Goal: Transaction & Acquisition: Book appointment/travel/reservation

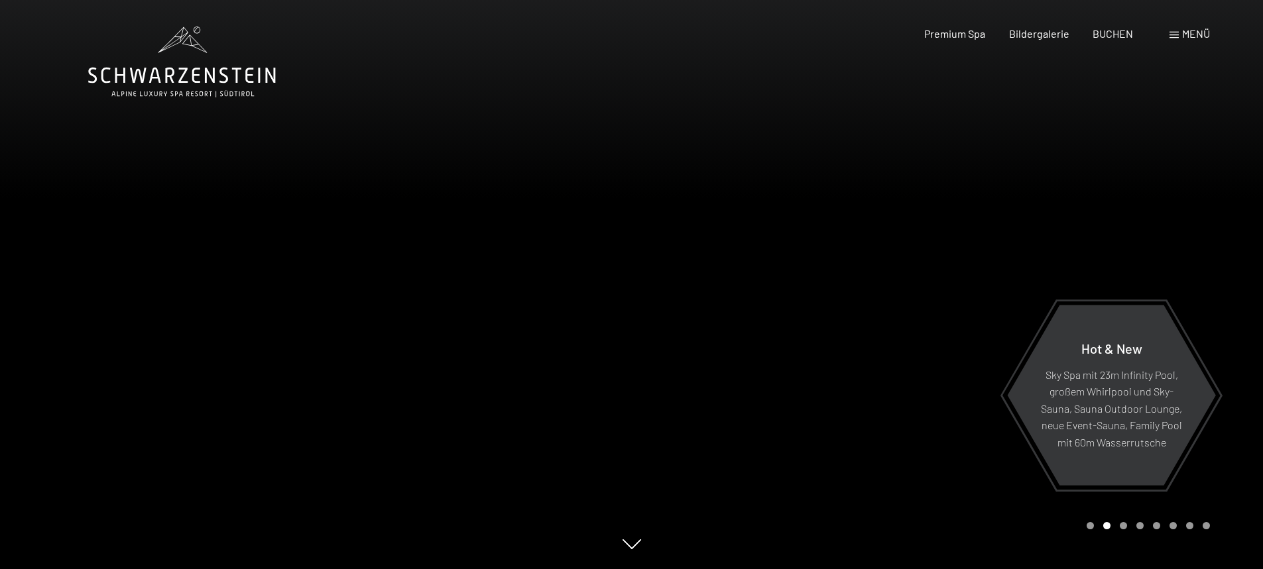
click at [1191, 34] on span "Menü" at bounding box center [1196, 33] width 28 height 13
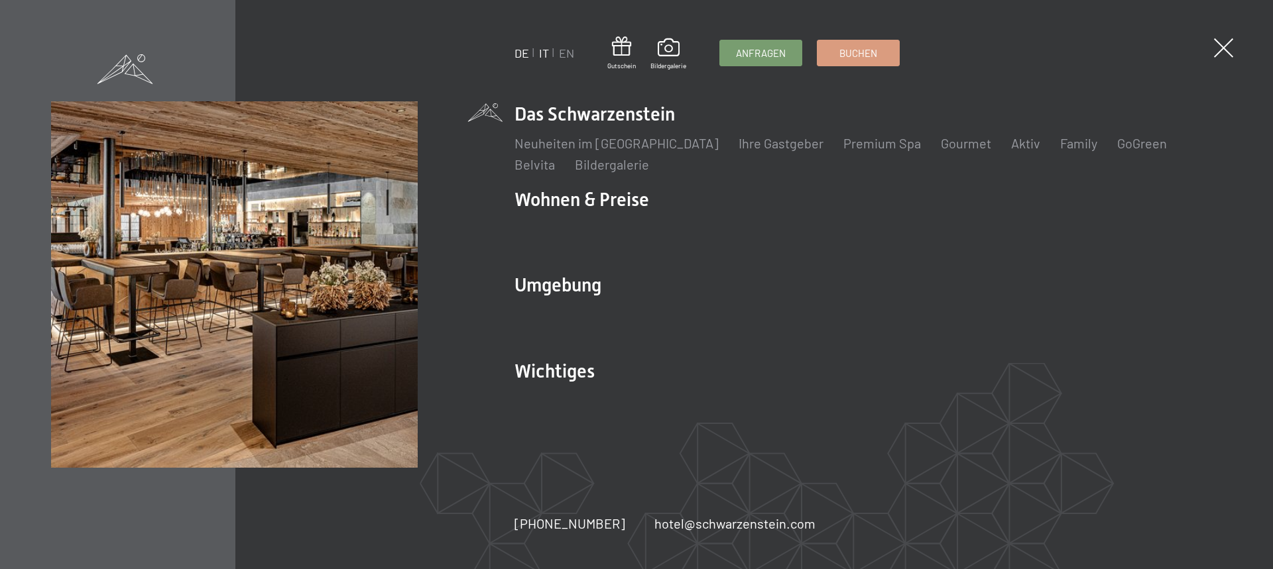
click at [542, 58] on link "IT" at bounding box center [544, 53] width 10 height 15
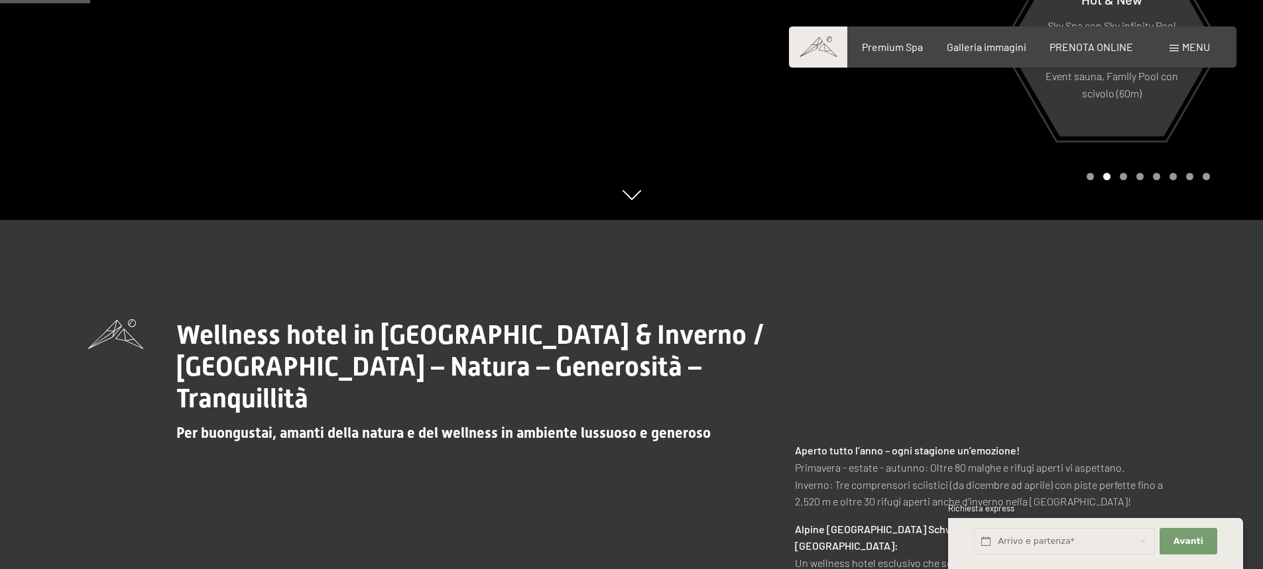
scroll to position [265, 0]
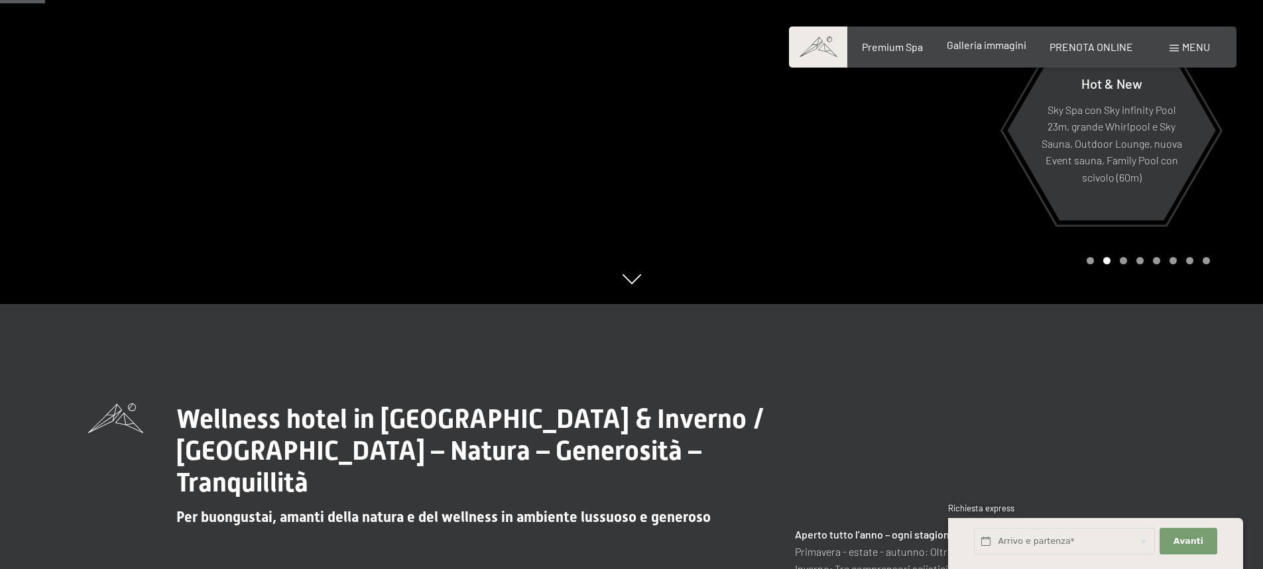
click at [1002, 50] on span "Galleria immagini" at bounding box center [987, 44] width 80 height 13
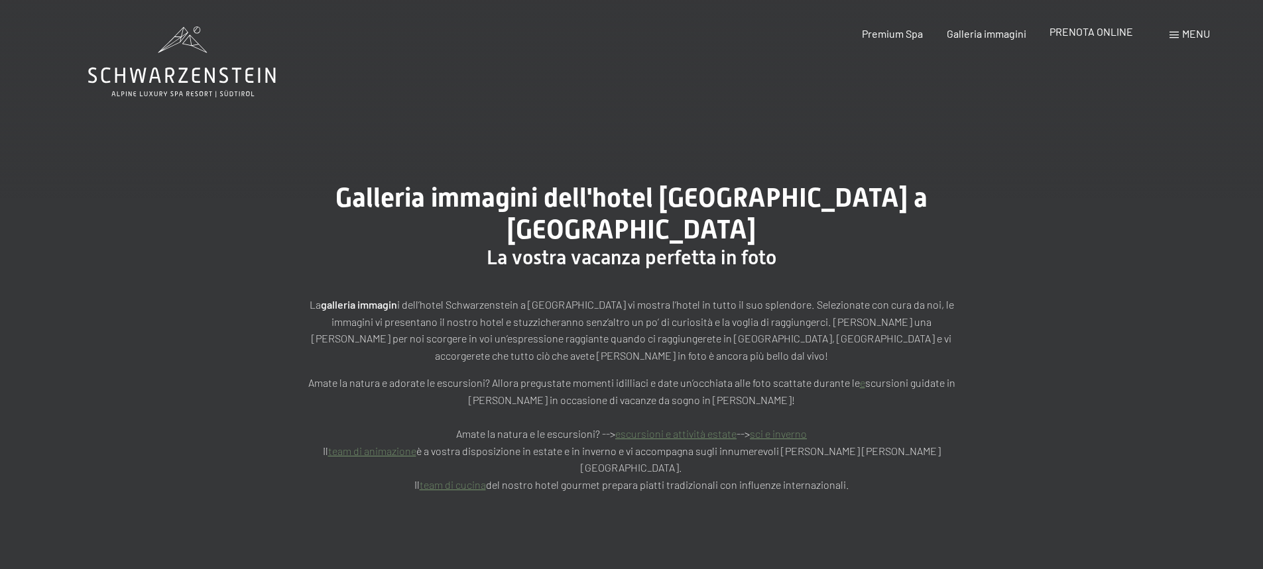
click at [1107, 32] on span "PRENOTA ONLINE" at bounding box center [1091, 31] width 84 height 13
click at [1061, 34] on span "PRENOTA ONLINE" at bounding box center [1091, 31] width 84 height 13
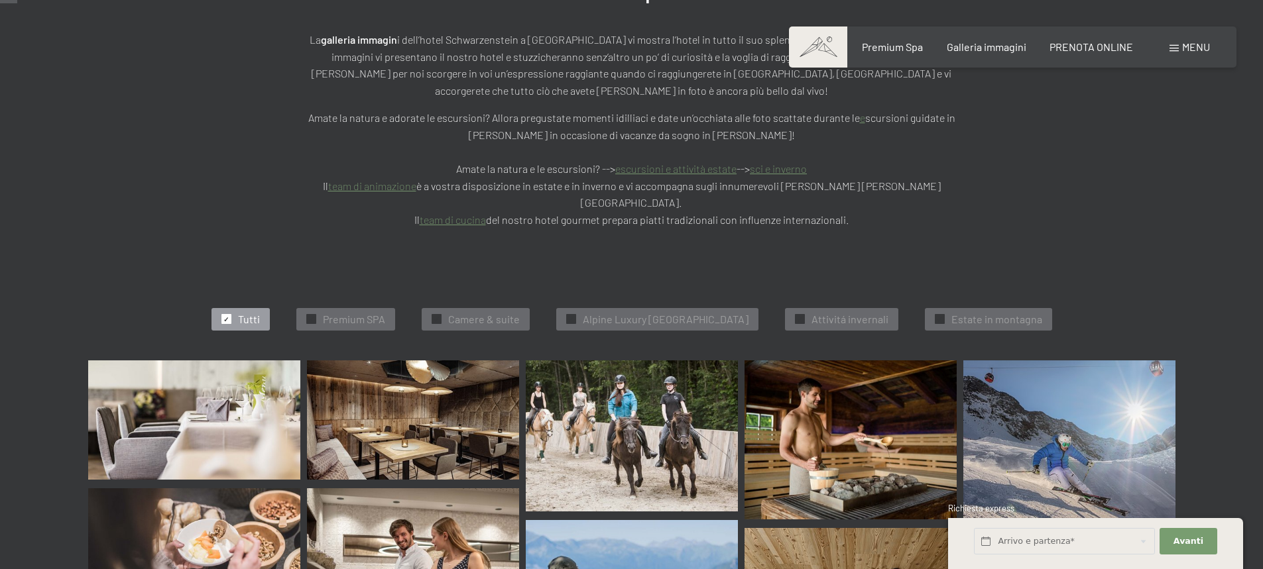
scroll to position [66, 0]
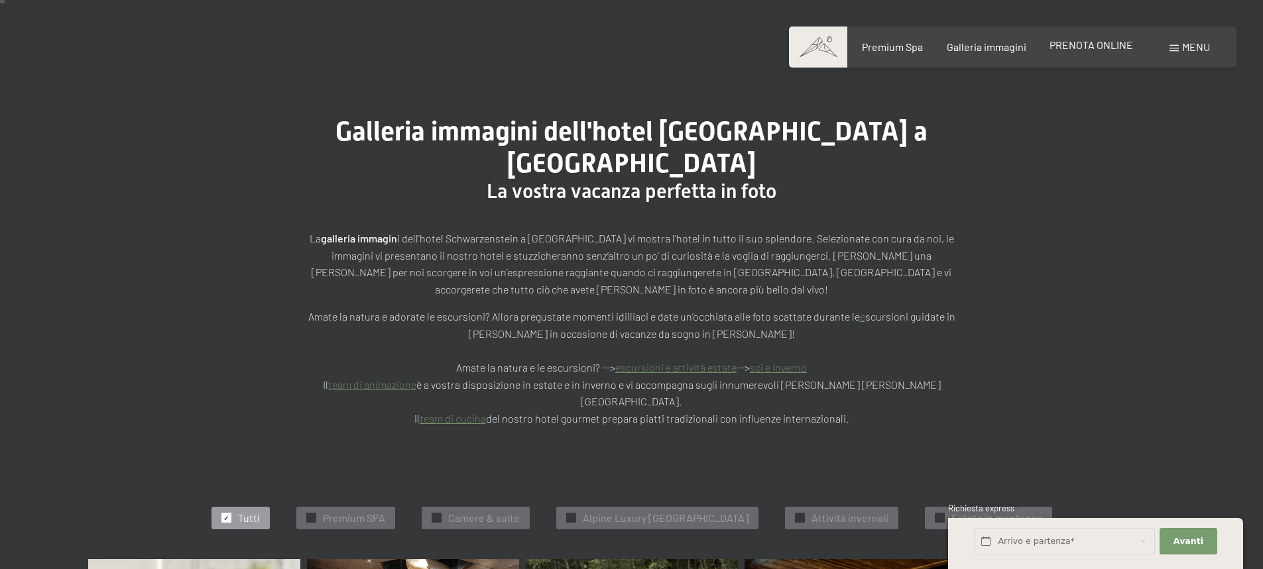
click at [1082, 42] on span "PRENOTA ONLINE" at bounding box center [1091, 44] width 84 height 13
click at [1072, 537] on input "text" at bounding box center [1064, 541] width 181 height 27
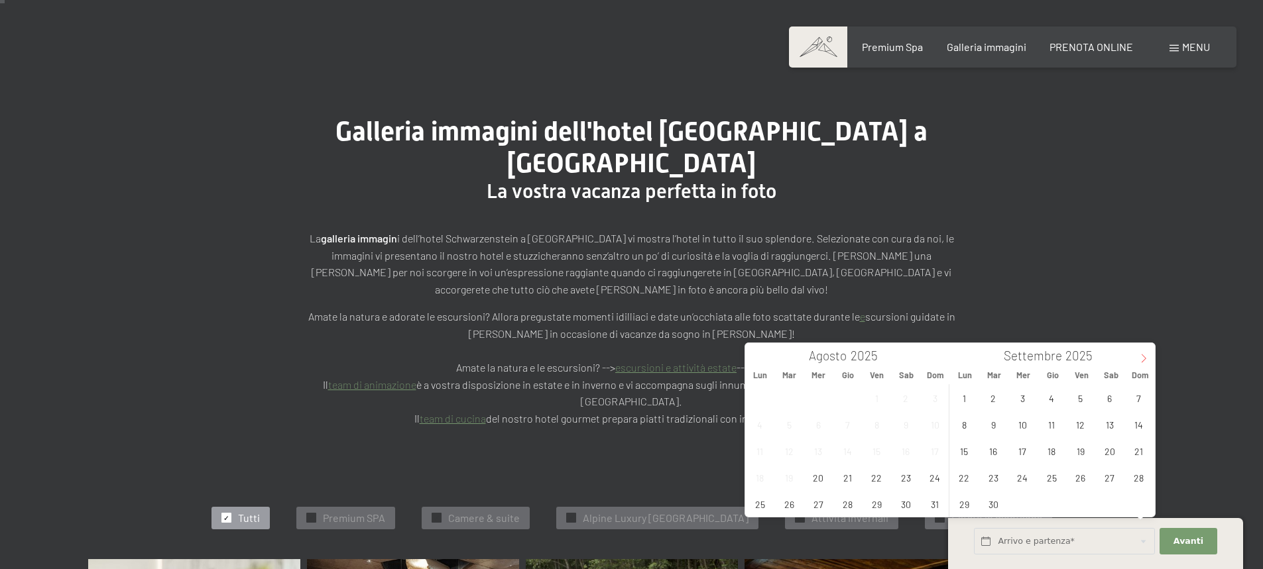
click at [1146, 359] on icon at bounding box center [1143, 358] width 9 height 9
click at [1080, 479] on span "26" at bounding box center [1080, 478] width 26 height 26
click at [1142, 477] on span "28" at bounding box center [1139, 478] width 26 height 26
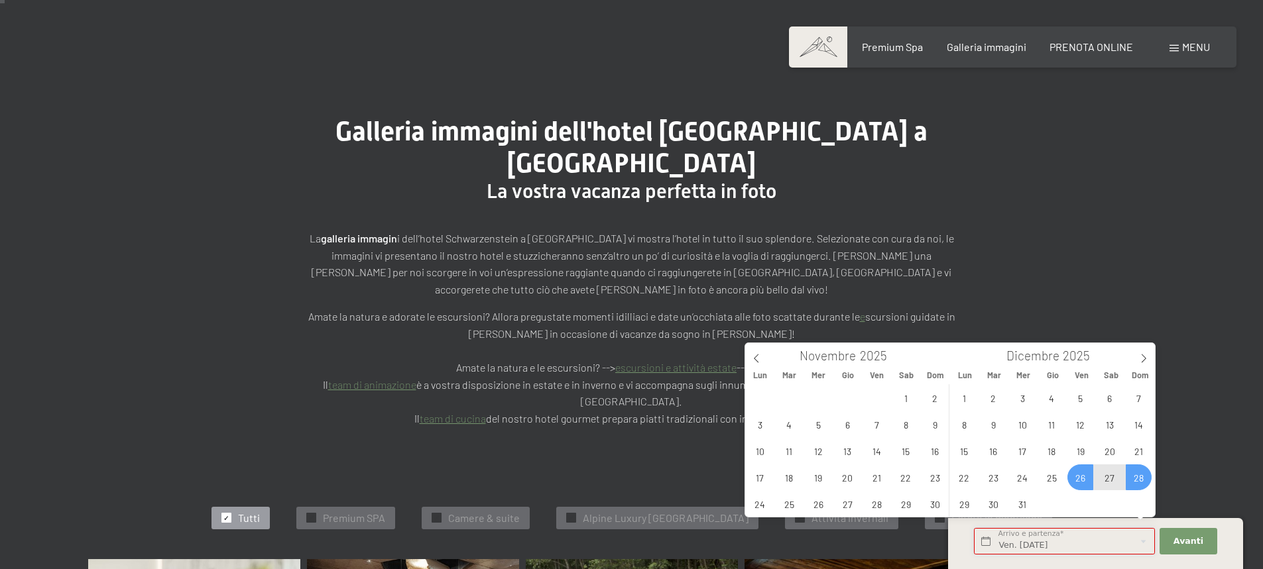
type input "Ven. 26/12/2025 - Dom. 28/12/2025"
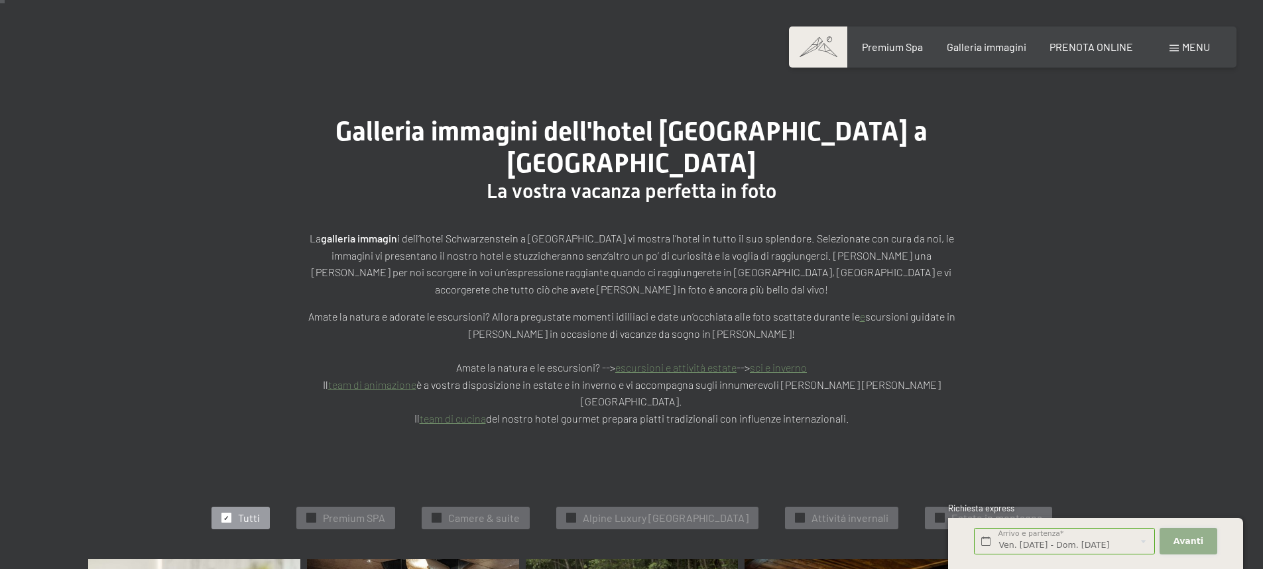
click at [1191, 542] on span "Avanti" at bounding box center [1188, 542] width 30 height 12
